Goal: Task Accomplishment & Management: Manage account settings

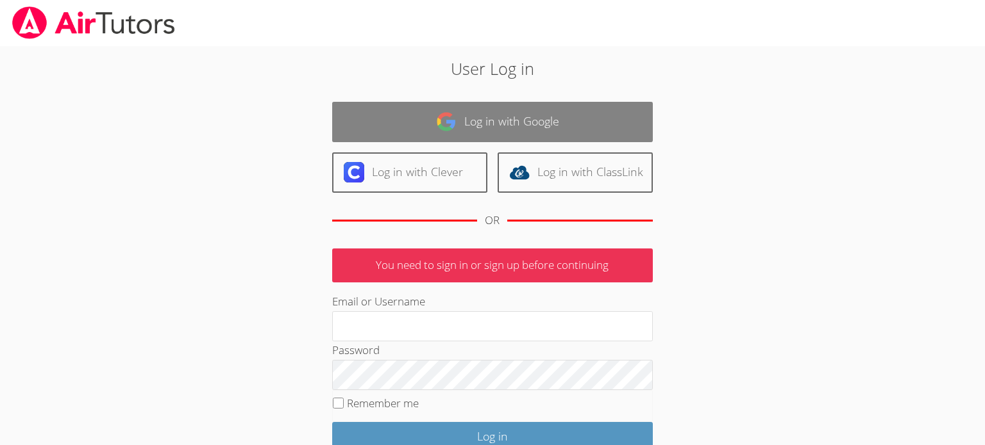
click at [437, 113] on img at bounding box center [446, 122] width 21 height 21
